Goal: Task Accomplishment & Management: Manage account settings

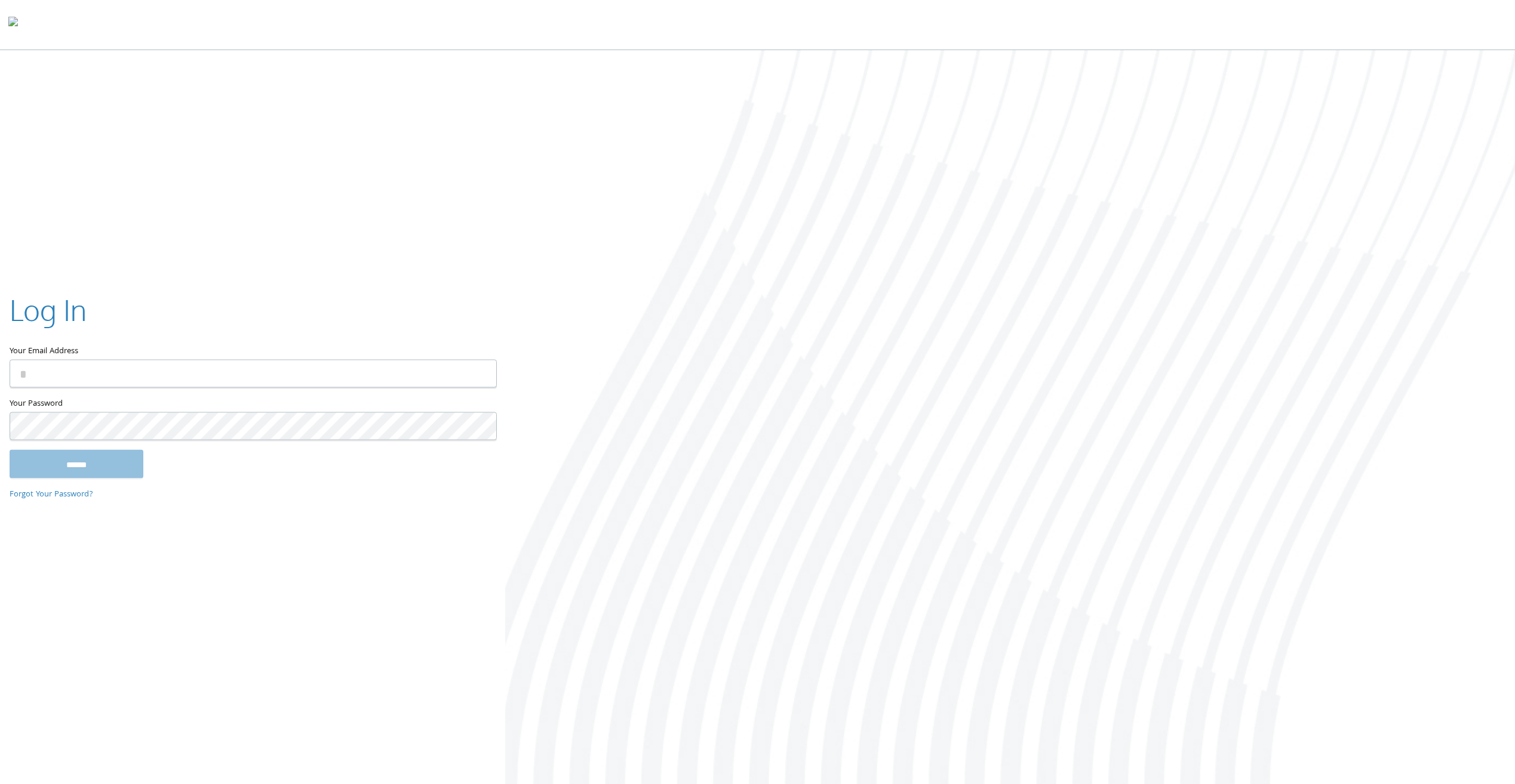
type input "**********"
click at [112, 465] on input "******" at bounding box center [76, 464] width 134 height 28
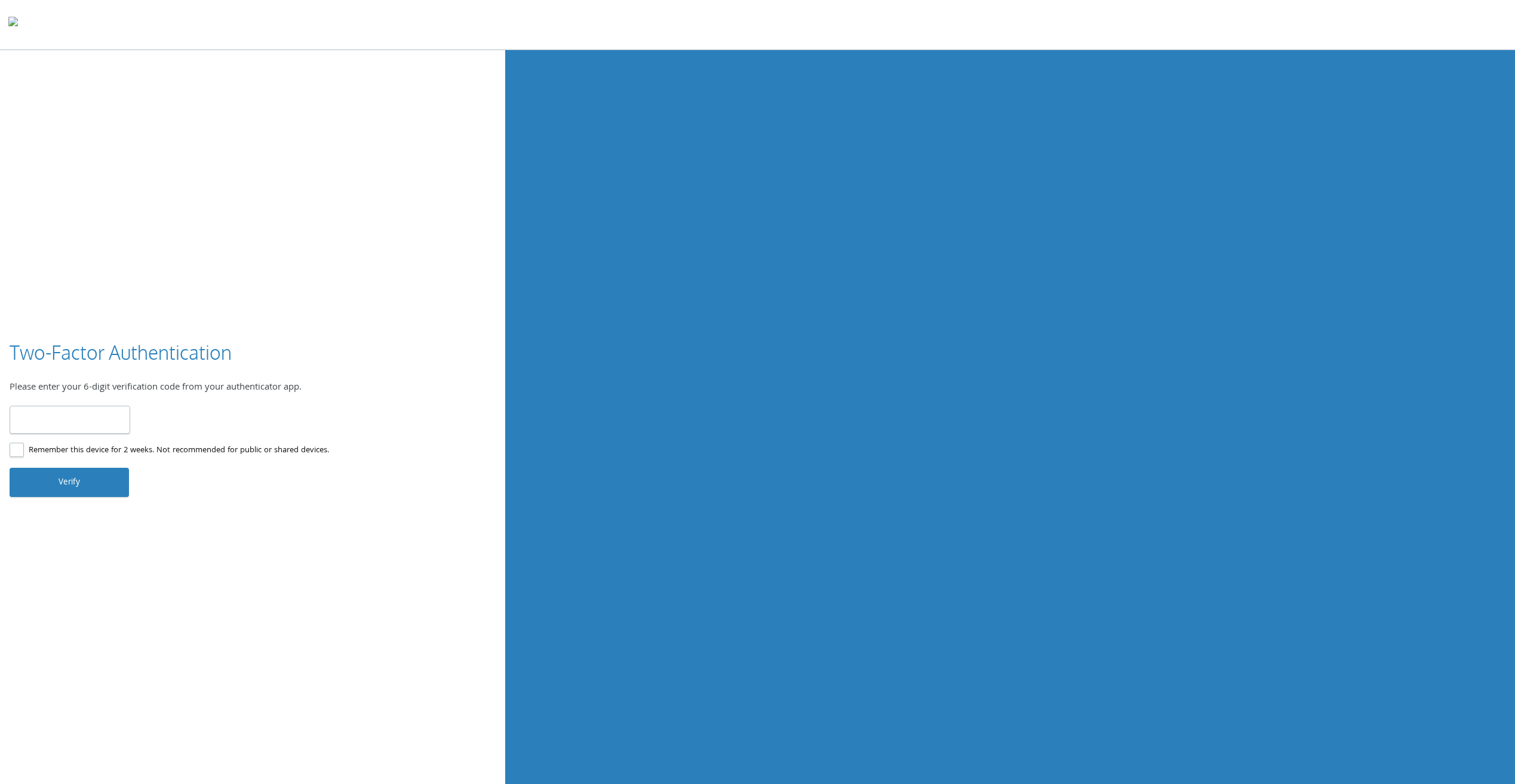
type input "******"
